Goal: Information Seeking & Learning: Learn about a topic

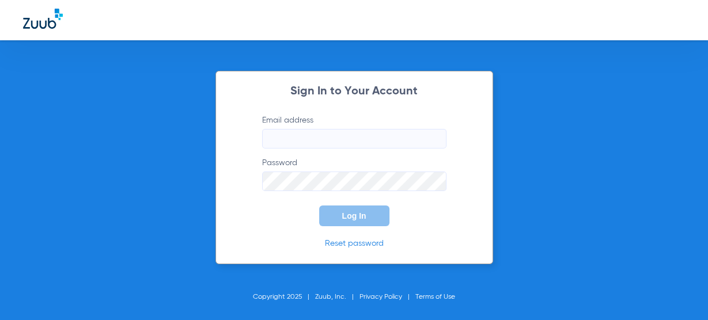
type input "[EMAIL_ADDRESS][DOMAIN_NAME]"
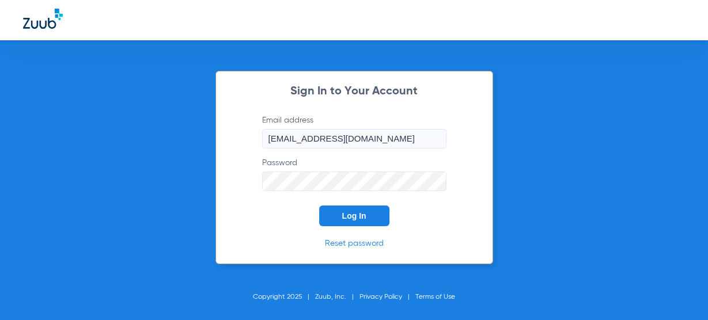
click at [337, 219] on button "Log In" at bounding box center [354, 216] width 70 height 21
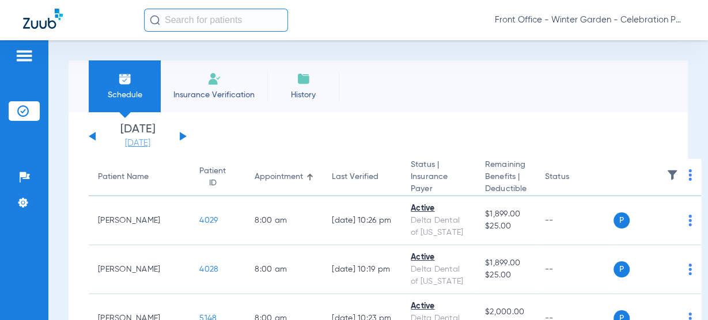
click at [156, 146] on link "[DATE]" at bounding box center [137, 144] width 69 height 12
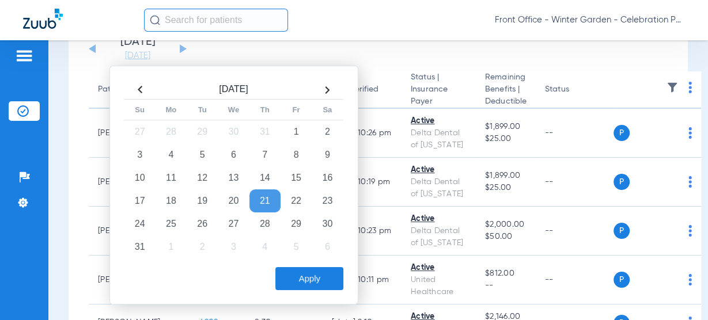
scroll to position [92, 0]
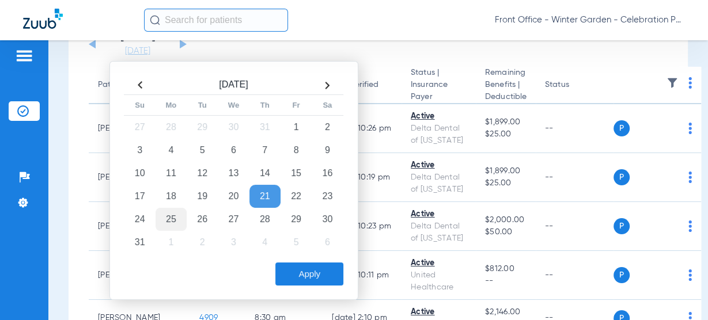
click at [175, 218] on td "25" at bounding box center [170, 219] width 31 height 23
click at [322, 279] on button "Apply" at bounding box center [309, 274] width 68 height 23
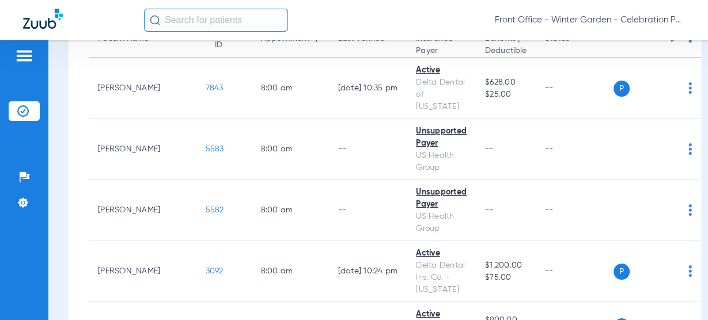
scroll to position [138, 0]
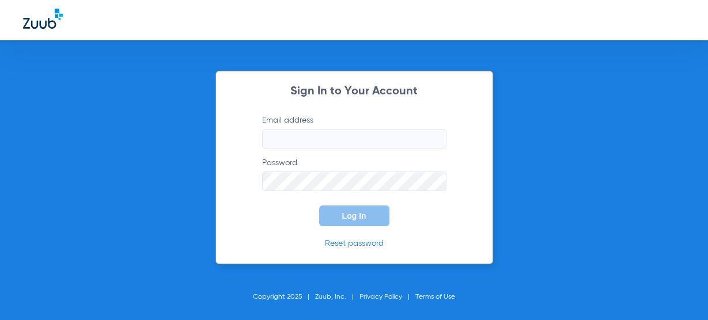
type input "[EMAIL_ADDRESS][DOMAIN_NAME]"
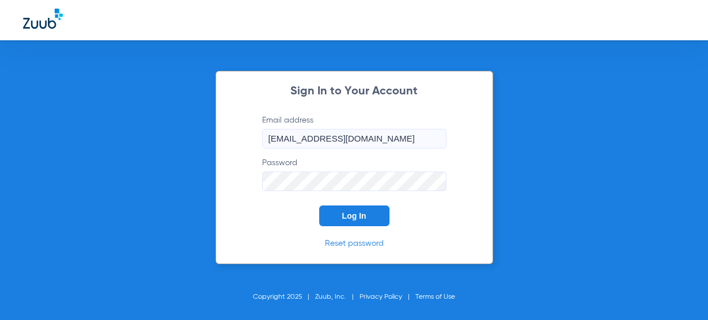
click at [325, 208] on button "Log In" at bounding box center [354, 216] width 70 height 21
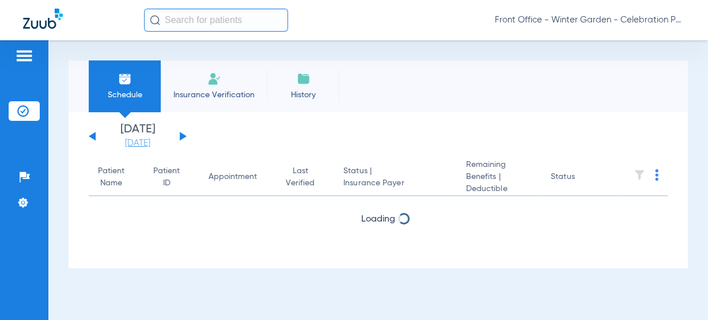
click at [132, 142] on link "[DATE]" at bounding box center [137, 144] width 69 height 12
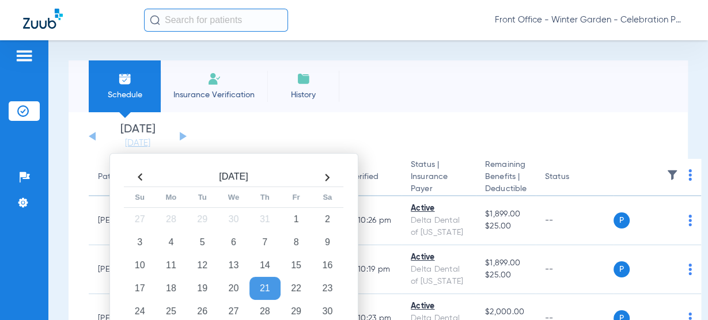
click at [286, 127] on app-single-date-navigator "[DATE] [DATE] [DATE] [DATE] [DATE] [DATE] [DATE] [DATE] [DATE] [DATE] [DATE] [D…" at bounding box center [378, 136] width 579 height 25
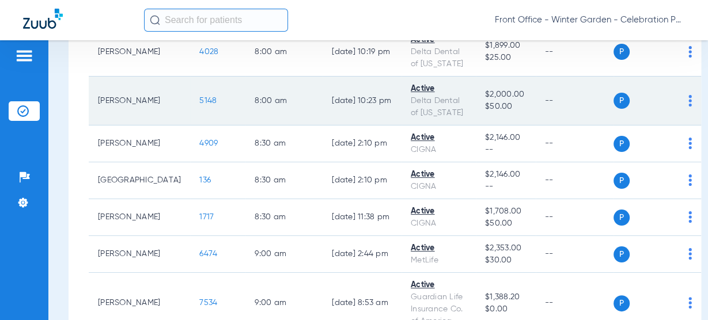
scroll to position [276, 0]
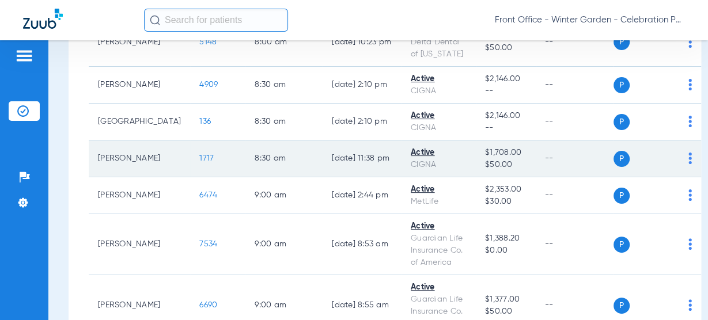
click at [199, 154] on span "1717" at bounding box center [206, 158] width 14 height 8
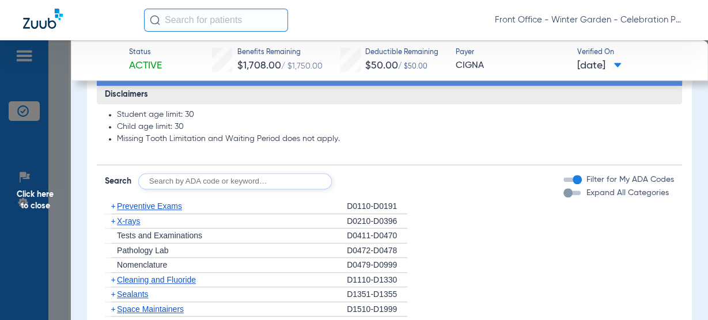
click at [164, 207] on span "Preventive Exams" at bounding box center [149, 206] width 65 height 9
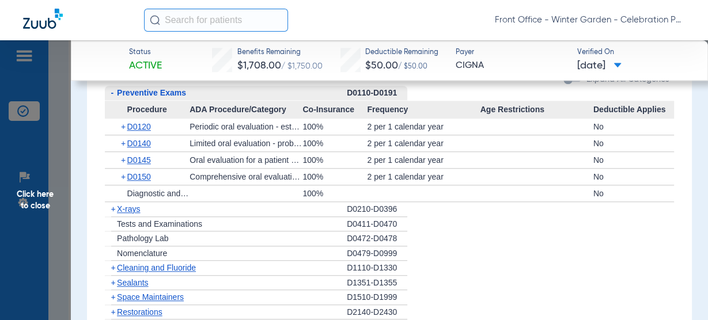
scroll to position [875, 0]
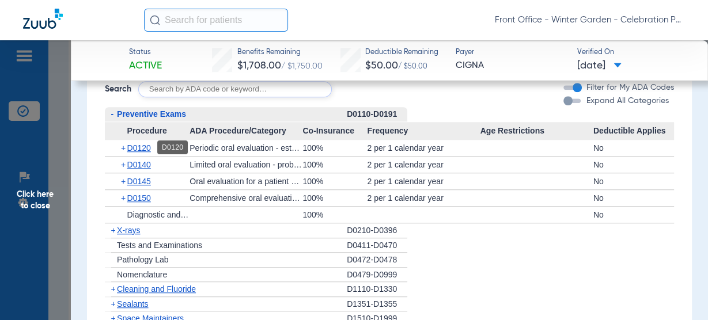
click at [134, 146] on span "D0120" at bounding box center [139, 147] width 24 height 9
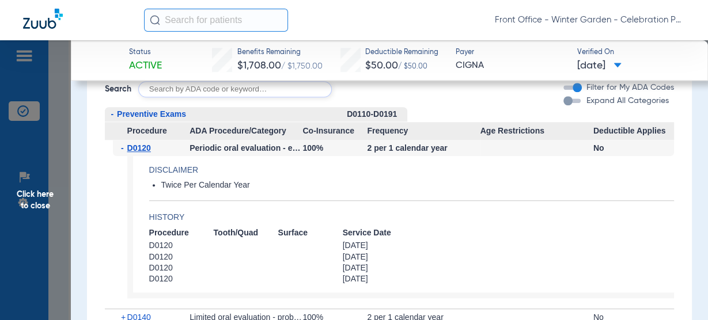
scroll to position [967, 0]
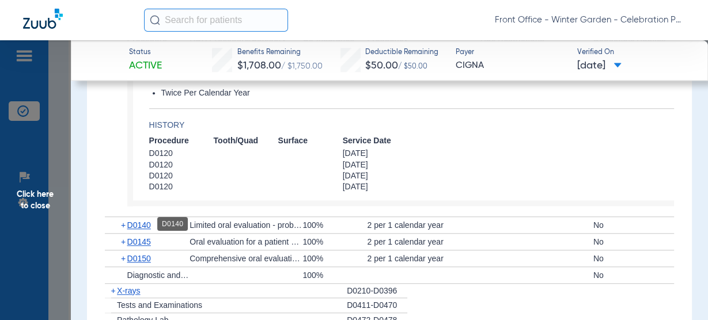
click at [136, 223] on span "D0140" at bounding box center [139, 225] width 24 height 9
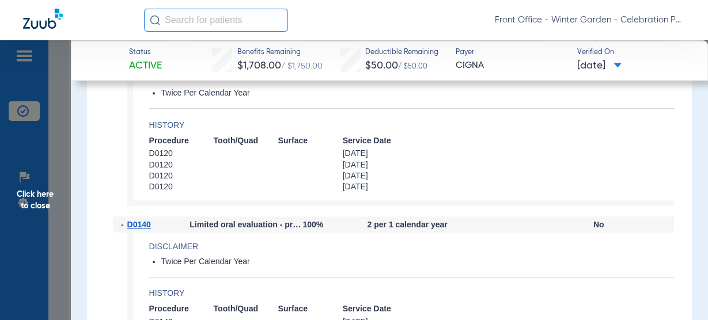
scroll to position [1106, 0]
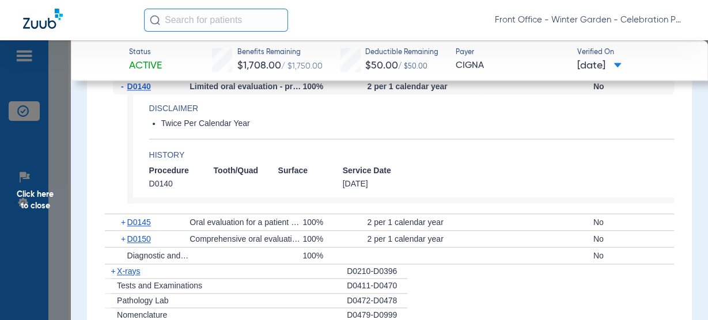
click at [149, 226] on div "+ D0145" at bounding box center [151, 222] width 77 height 16
click at [142, 235] on span "D0150" at bounding box center [139, 238] width 24 height 9
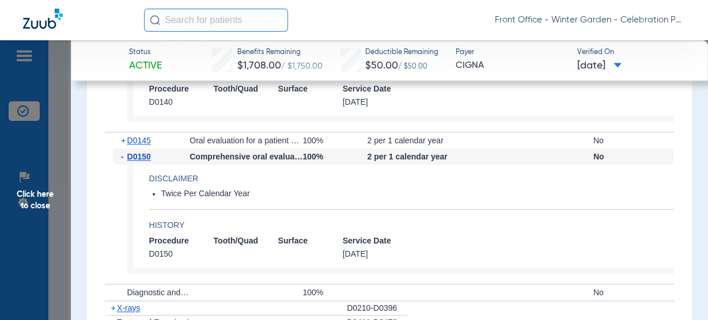
scroll to position [1198, 0]
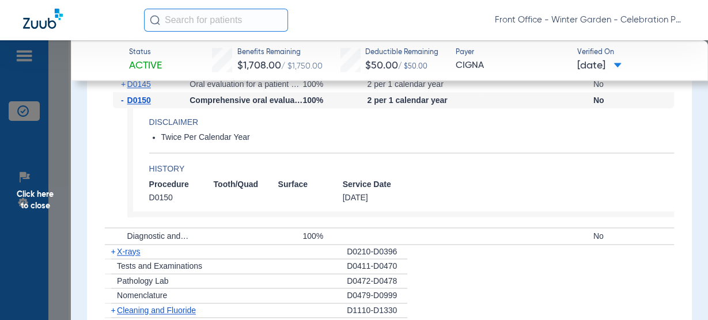
click at [131, 252] on span "X-rays" at bounding box center [128, 251] width 23 height 9
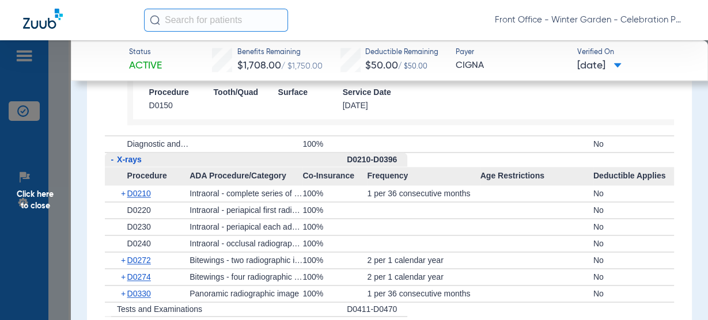
scroll to position [1382, 0]
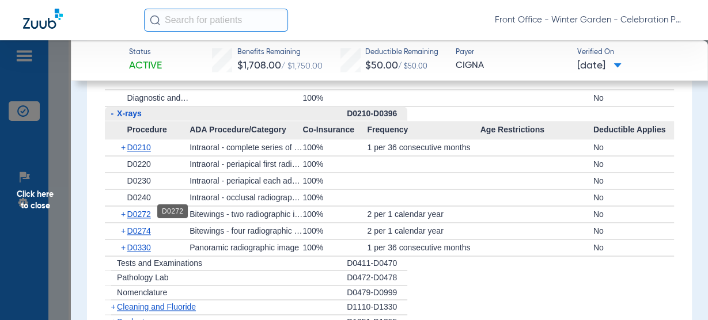
click at [135, 210] on span "D0272" at bounding box center [139, 214] width 24 height 9
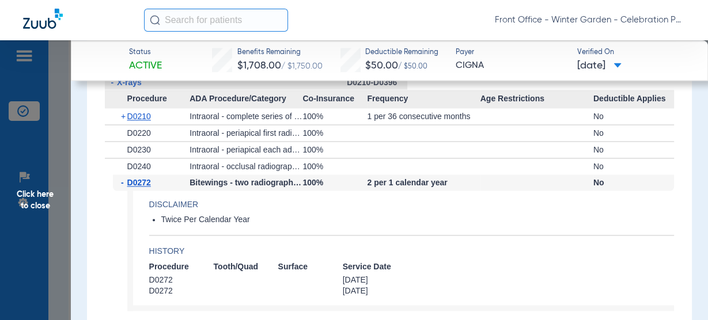
scroll to position [1428, 0]
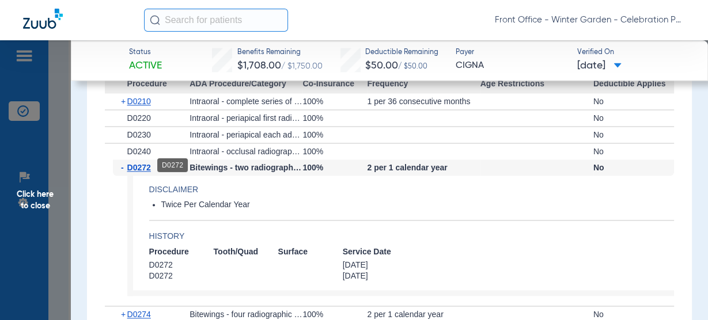
click at [140, 166] on span "D0272" at bounding box center [139, 167] width 24 height 9
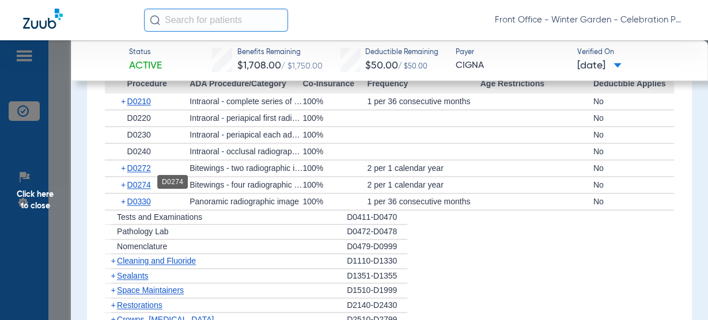
click at [137, 181] on span "D0274" at bounding box center [139, 184] width 24 height 9
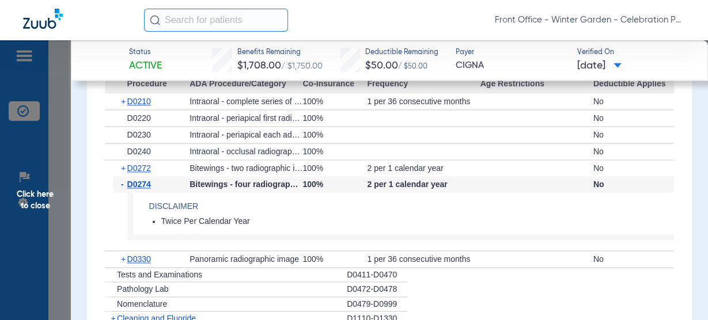
click at [137, 181] on span "D0274" at bounding box center [139, 184] width 24 height 9
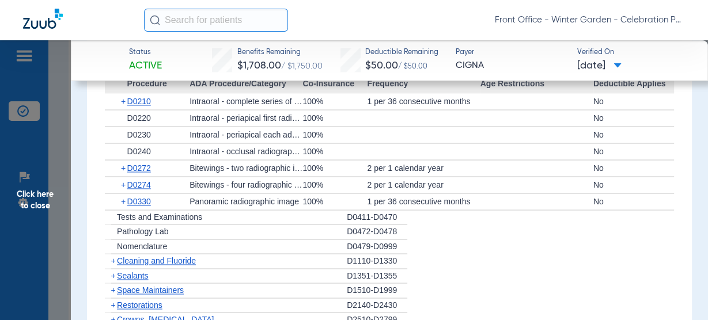
scroll to position [1474, 0]
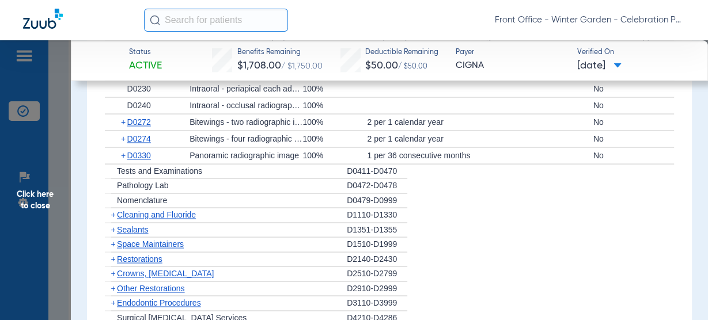
click at [132, 213] on span "Cleaning and Fluoride" at bounding box center [156, 214] width 79 height 9
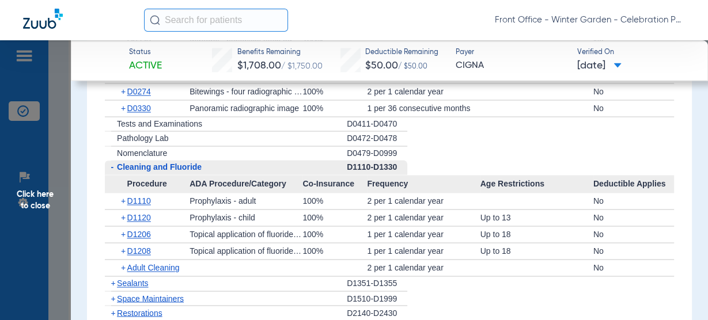
scroll to position [1520, 0]
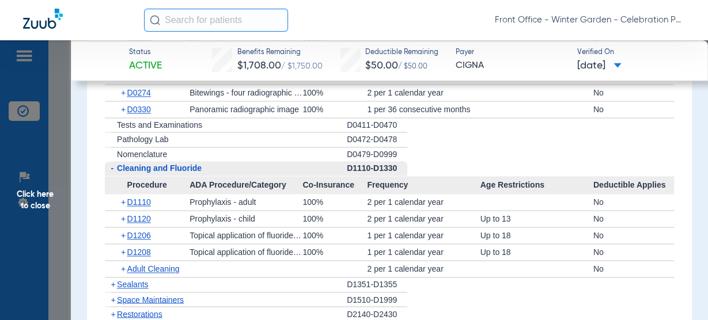
click at [135, 248] on span "D1208" at bounding box center [139, 252] width 24 height 9
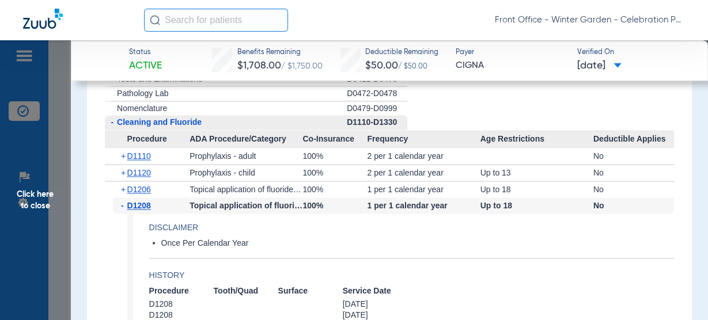
scroll to position [1612, 0]
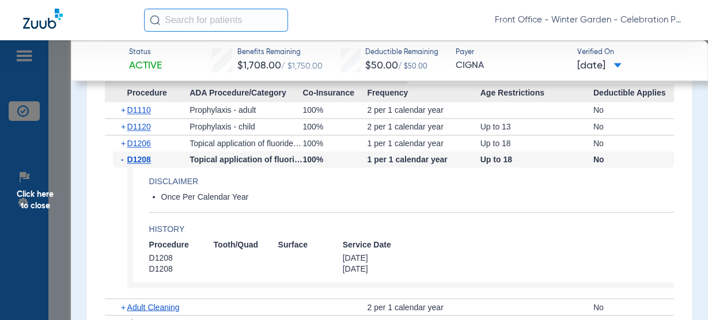
click at [149, 155] on span "D1208" at bounding box center [139, 159] width 24 height 9
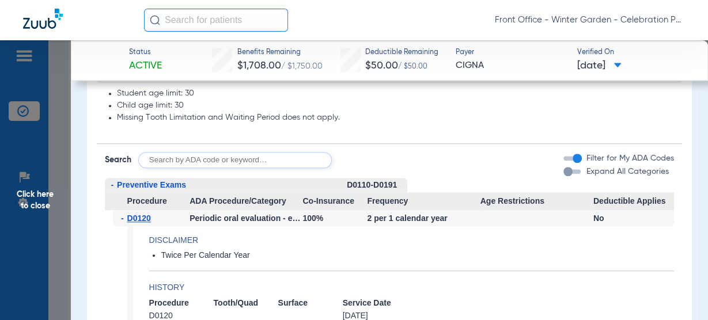
scroll to position [783, 0]
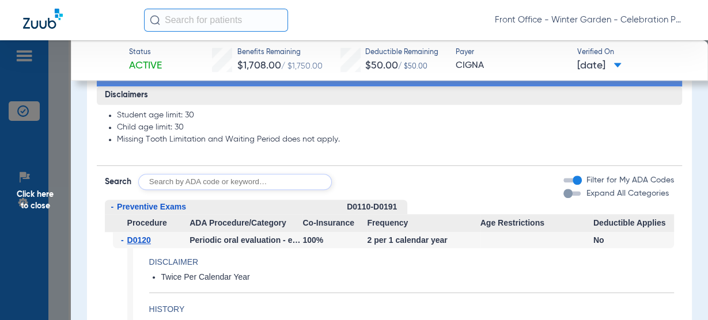
drag, startPoint x: 177, startPoint y: 195, endPoint x: 181, endPoint y: 200, distance: 6.6
click at [181, 201] on div "- Preventive Exams" at bounding box center [226, 207] width 242 height 14
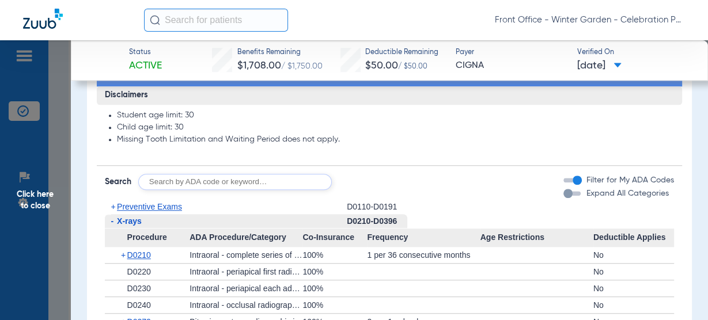
click at [180, 204] on span "Preventive Exams" at bounding box center [149, 206] width 65 height 9
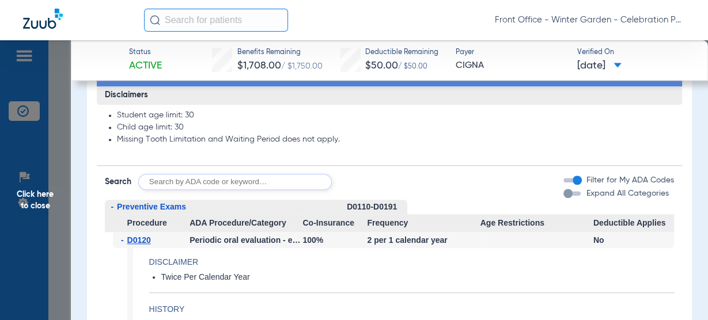
click at [179, 204] on span "Preventive Exams" at bounding box center [151, 206] width 69 height 9
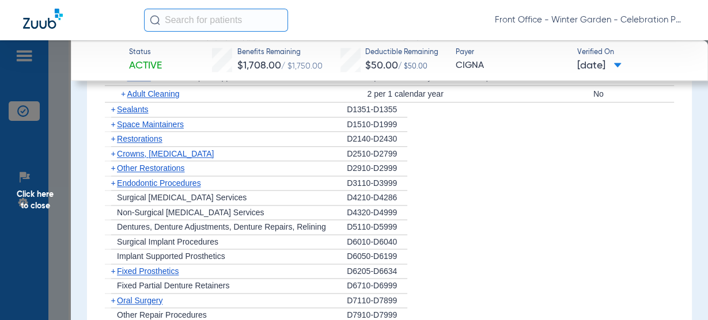
scroll to position [1151, 0]
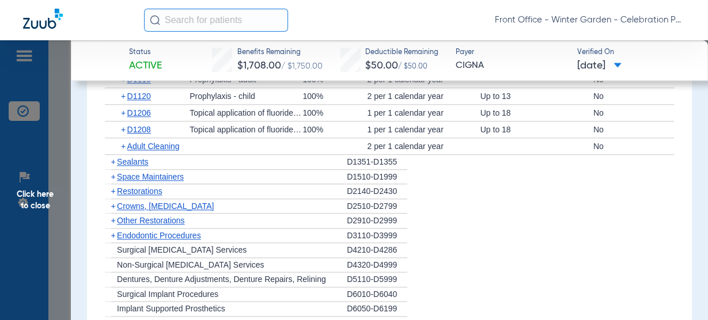
click at [130, 159] on span "Sealants" at bounding box center [132, 161] width 31 height 9
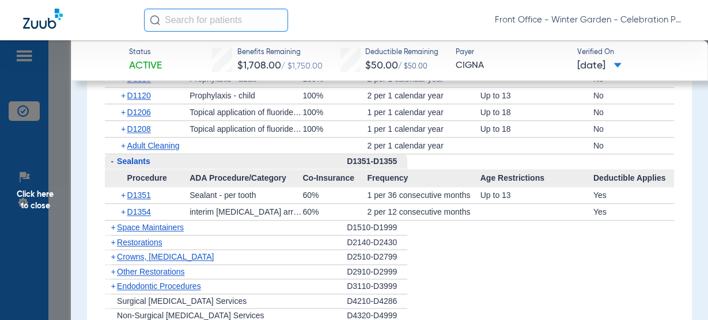
scroll to position [1197, 0]
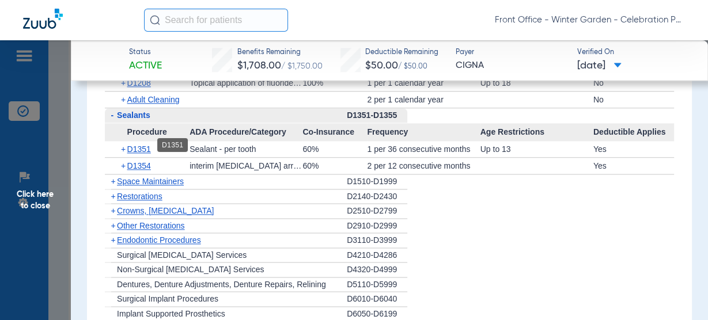
click at [148, 147] on span "D1351" at bounding box center [139, 149] width 24 height 9
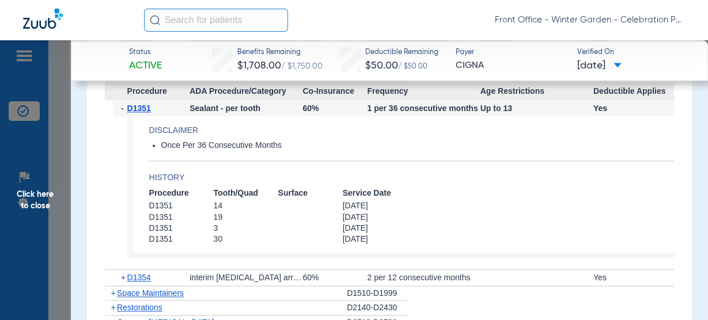
scroll to position [1243, 0]
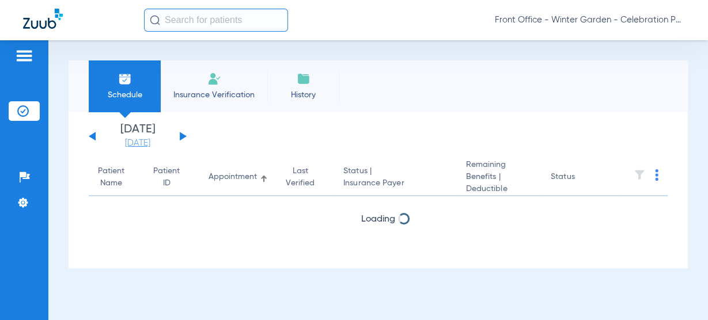
click at [141, 141] on link "[DATE]" at bounding box center [137, 144] width 69 height 12
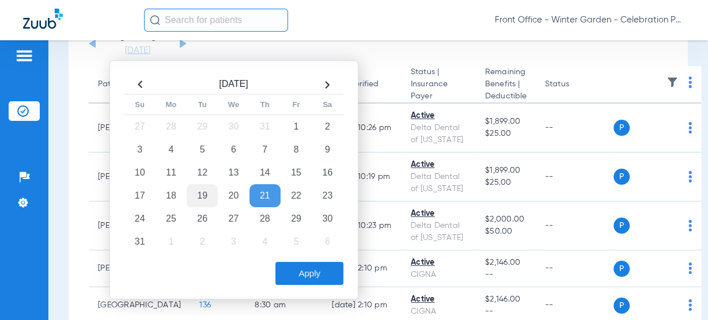
scroll to position [92, 0]
click at [158, 193] on td "18" at bounding box center [170, 196] width 31 height 23
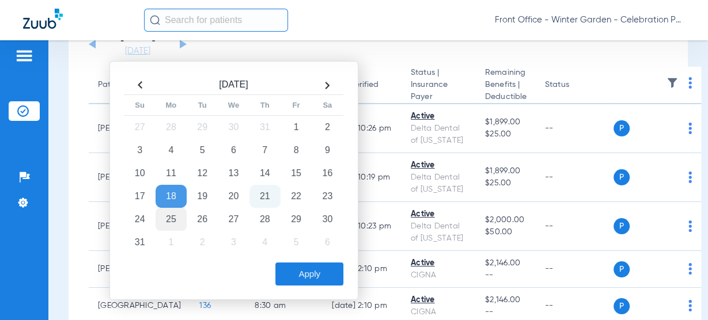
click at [167, 214] on td "25" at bounding box center [170, 219] width 31 height 23
click at [335, 278] on button "Apply" at bounding box center [309, 274] width 68 height 23
